Goal: Navigation & Orientation: Go to known website

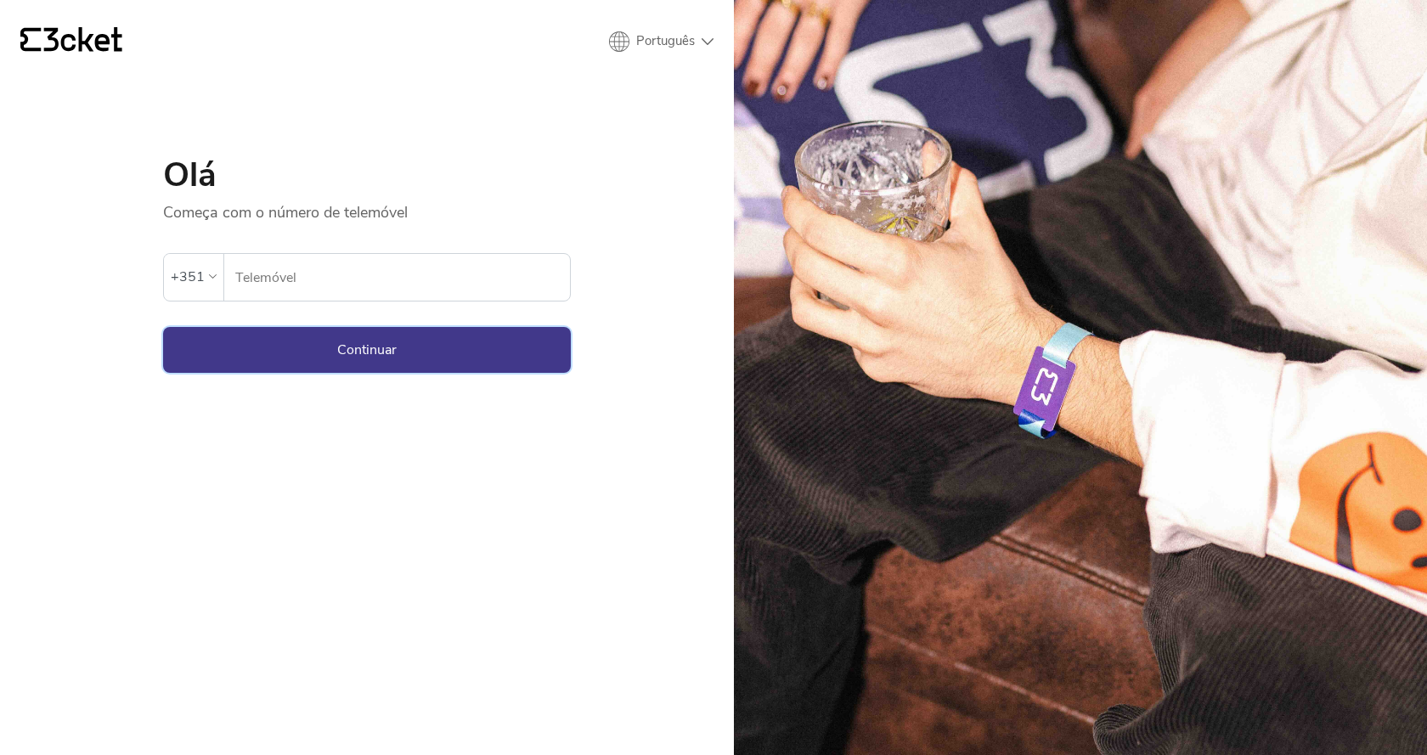
click at [250, 361] on button "Continuar" at bounding box center [367, 350] width 408 height 46
click at [307, 285] on input "Telemóvel" at bounding box center [401, 277] width 335 height 47
type input "919205334"
click at [302, 347] on button "Continuar" at bounding box center [367, 350] width 408 height 46
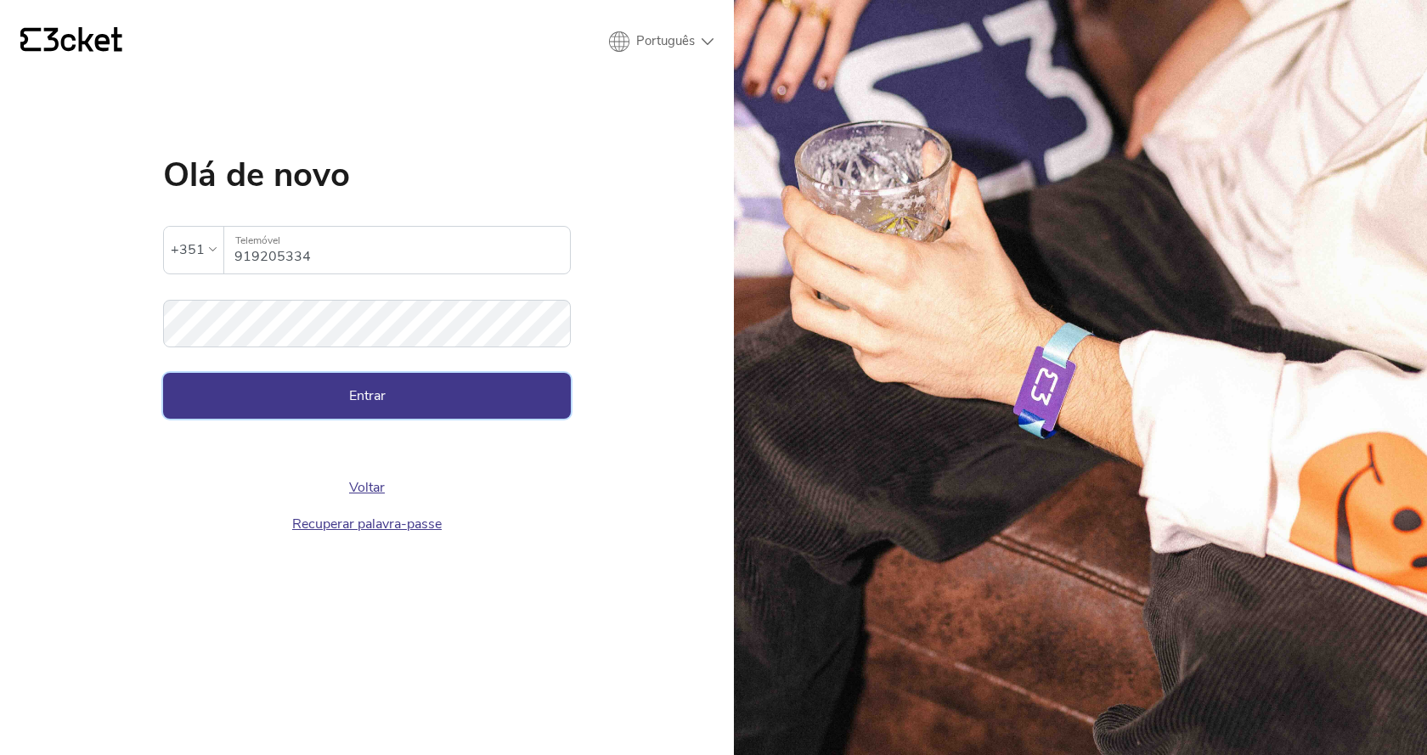
click at [380, 398] on button "Entrar" at bounding box center [367, 396] width 408 height 46
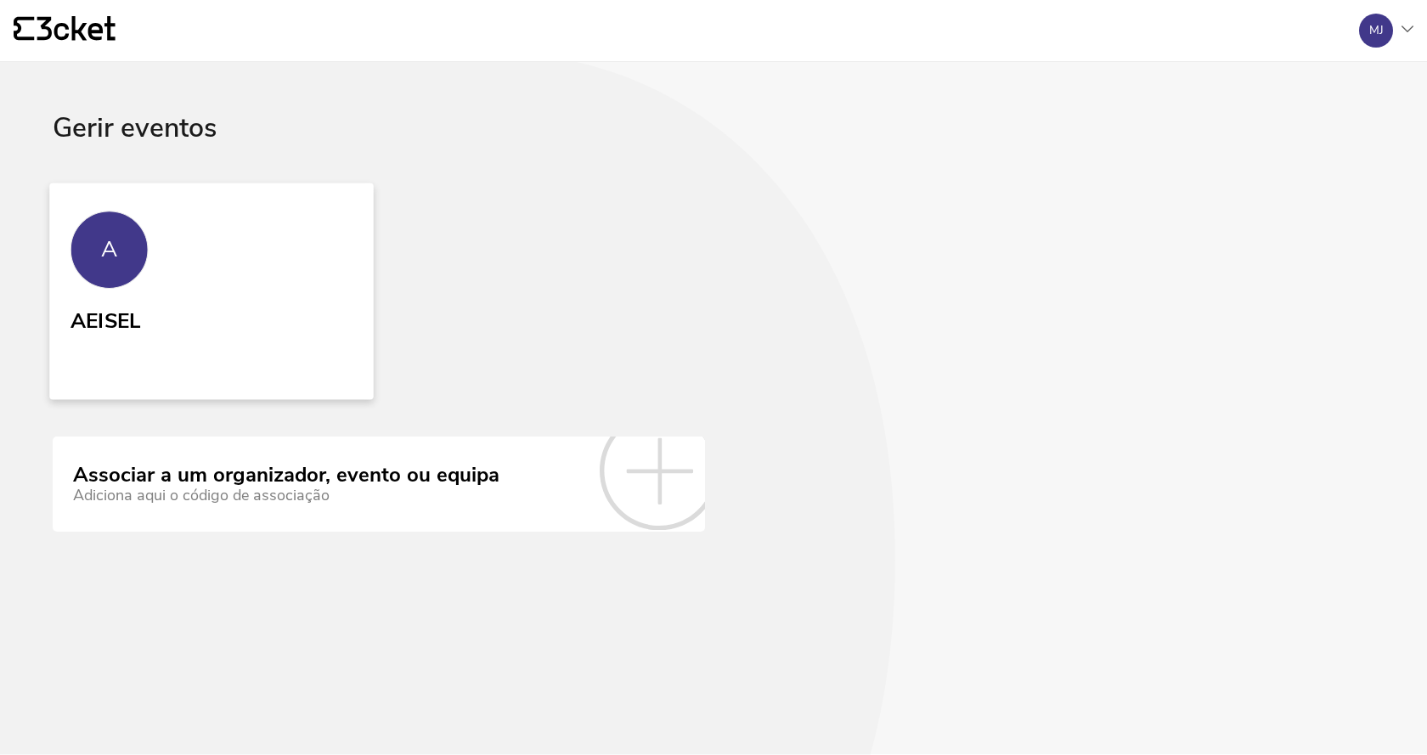
click at [158, 256] on link "A AEISEL" at bounding box center [211, 291] width 324 height 217
